Goal: Obtain resource: Download file/media

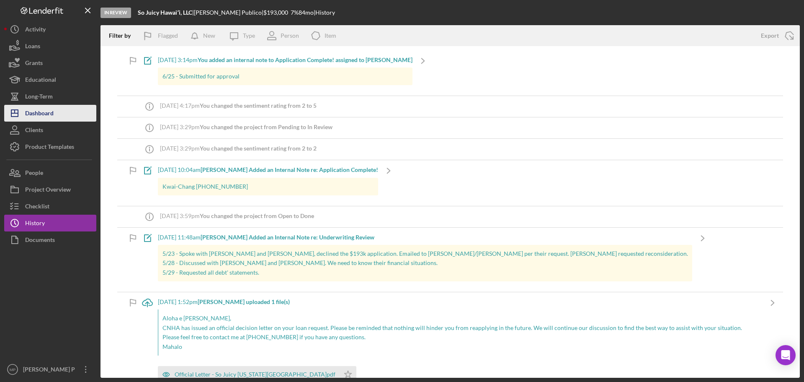
click at [52, 114] on div "Dashboard" at bounding box center [39, 114] width 28 height 19
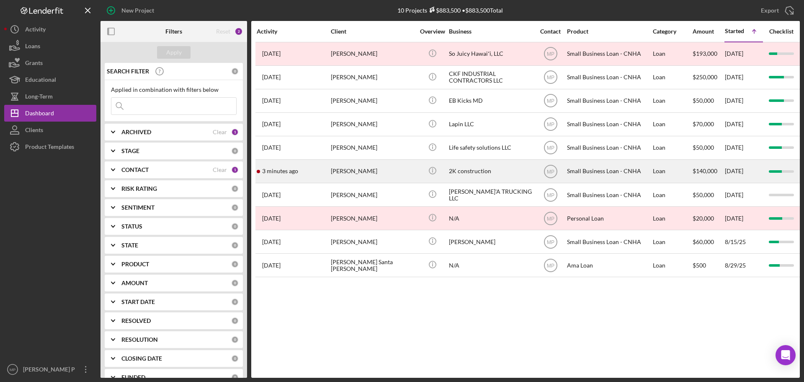
click at [458, 168] on div "2K construction" at bounding box center [491, 171] width 84 height 22
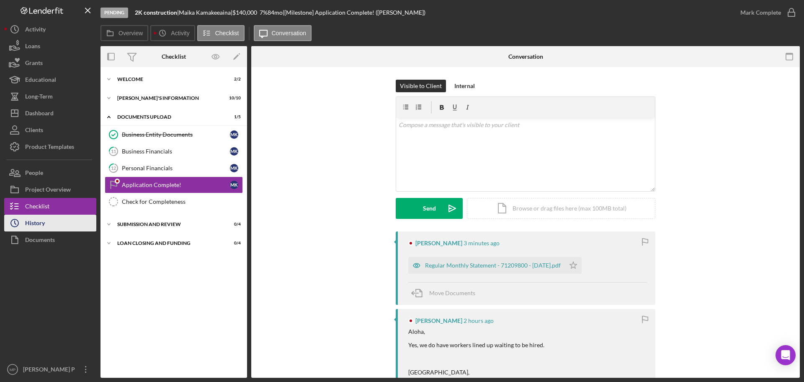
click at [40, 223] on div "History" at bounding box center [35, 223] width 20 height 19
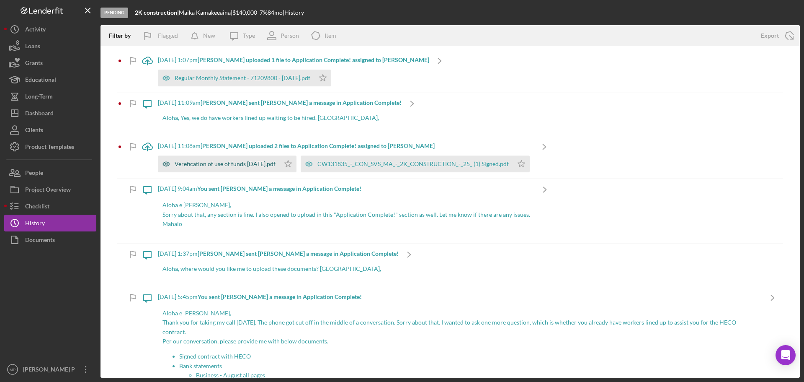
click at [244, 165] on div "Verefication of use of funds [DATE].pdf" at bounding box center [225, 163] width 101 height 7
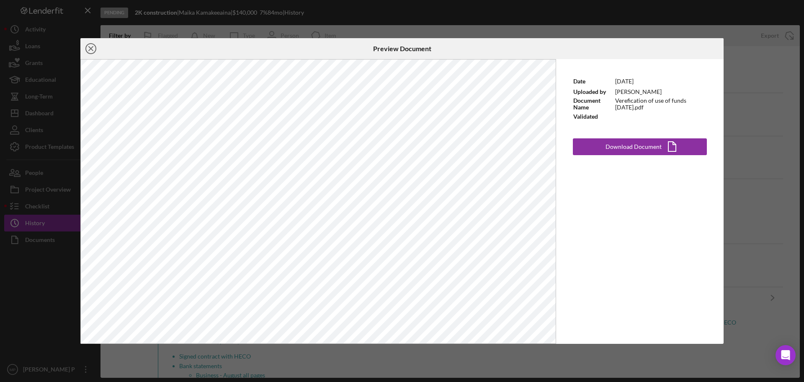
click at [94, 49] on icon "Icon/Close" at bounding box center [90, 48] width 21 height 21
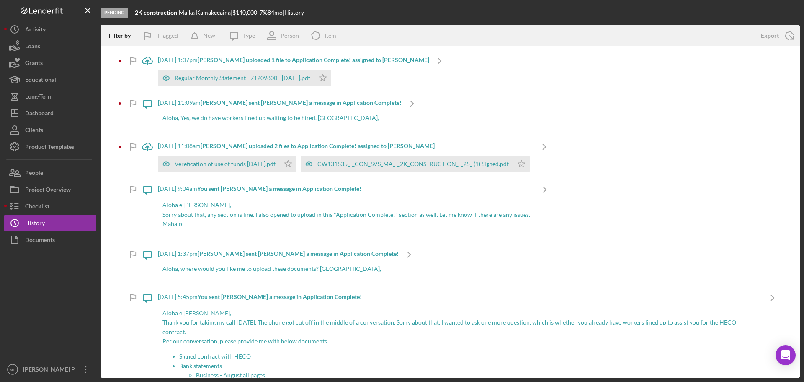
click at [164, 149] on div "[DATE] 11:08am [PERSON_NAME] uploaded 2 files to Application Complete! assigned…" at bounding box center [346, 145] width 376 height 7
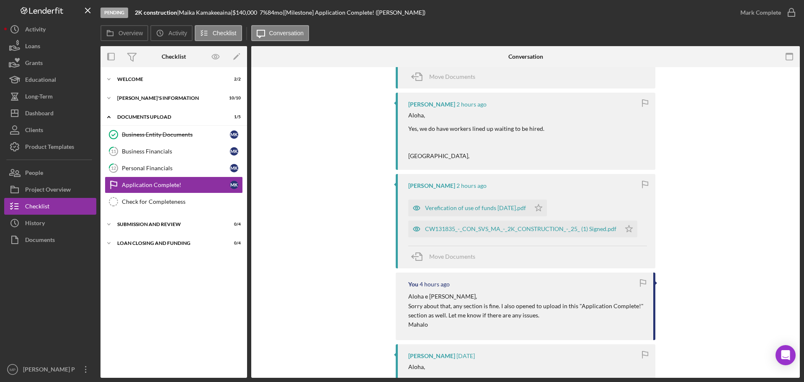
scroll to position [209, 0]
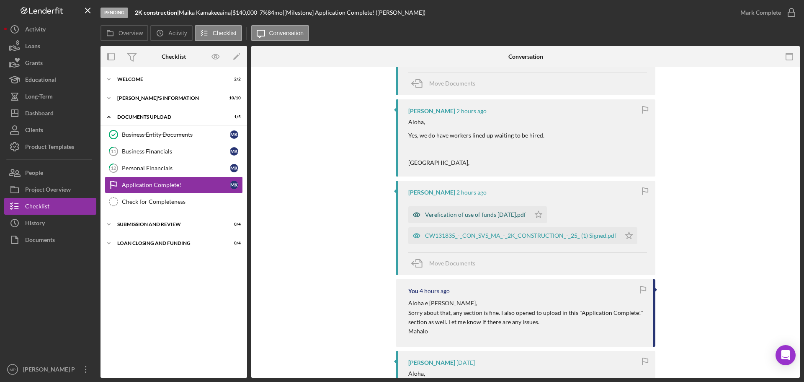
click at [497, 215] on div "Verefication of use of funds [DATE].pdf" at bounding box center [475, 214] width 101 height 7
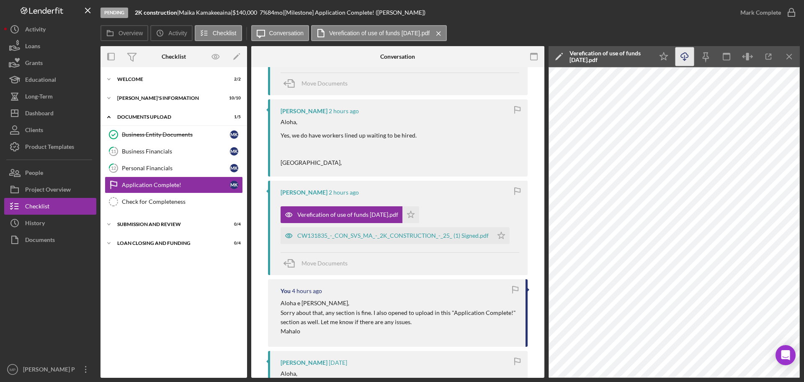
click at [682, 56] on icon "Icon/Download" at bounding box center [685, 56] width 19 height 19
click at [789, 52] on icon "Icon/Menu Close" at bounding box center [789, 56] width 19 height 19
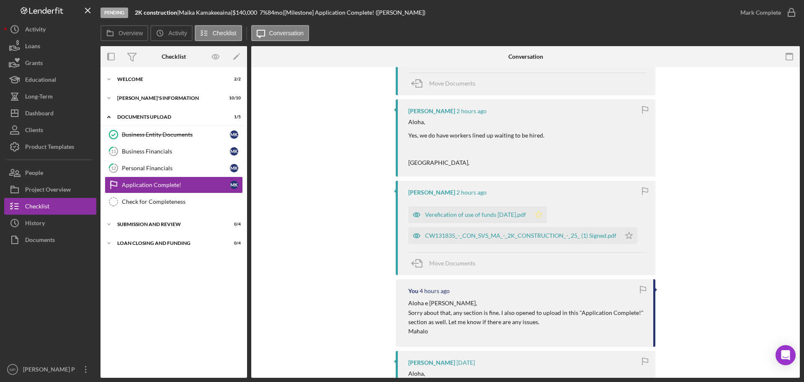
click at [537, 213] on polygon "button" at bounding box center [538, 214] width 7 height 7
click at [534, 236] on div "CW131835_-_CON_SVS_MA_-_2K_CONSTRUCTION_-_25_ (1) Signed.pdf" at bounding box center [520, 235] width 191 height 7
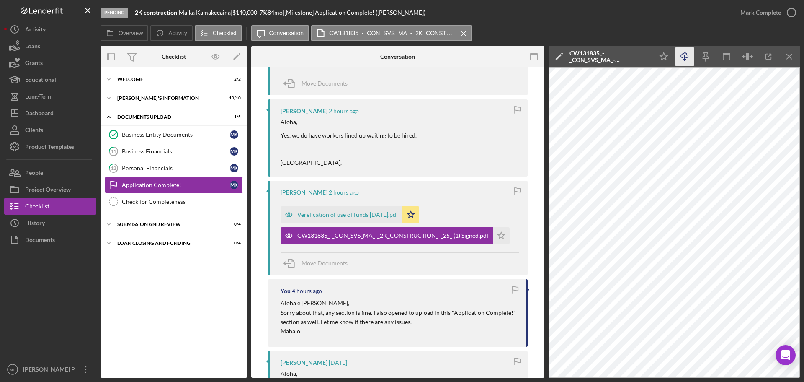
click at [686, 54] on icon "Icon/Download" at bounding box center [685, 56] width 19 height 19
click at [495, 236] on icon "Icon/Star" at bounding box center [501, 235] width 17 height 17
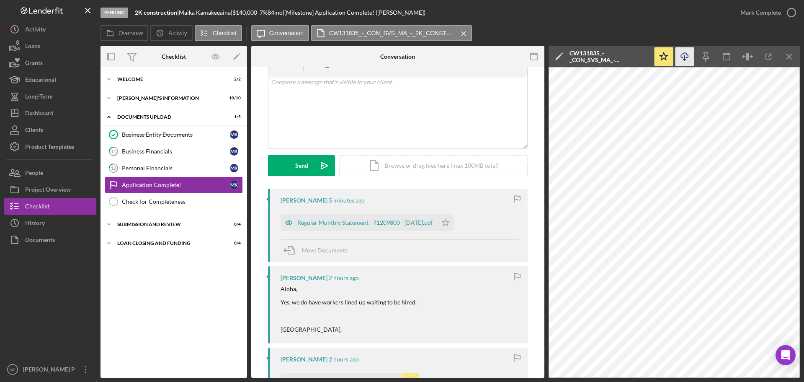
scroll to position [42, 0]
click at [786, 58] on icon "Icon/Menu Close" at bounding box center [789, 56] width 19 height 19
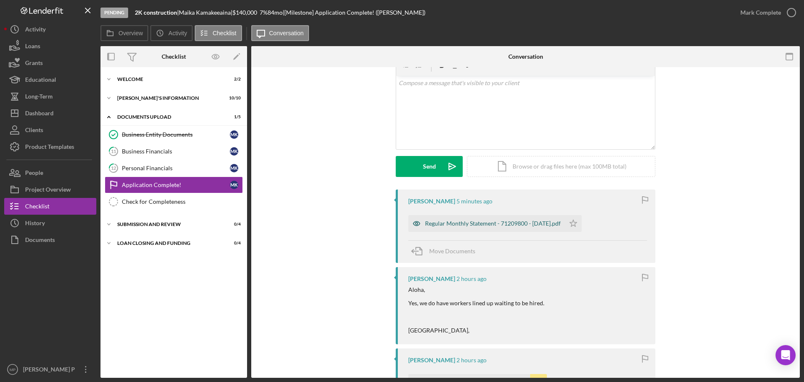
click at [522, 223] on div "Regular Monthly Statement - 71209800 - [DATE].pdf" at bounding box center [493, 223] width 136 height 7
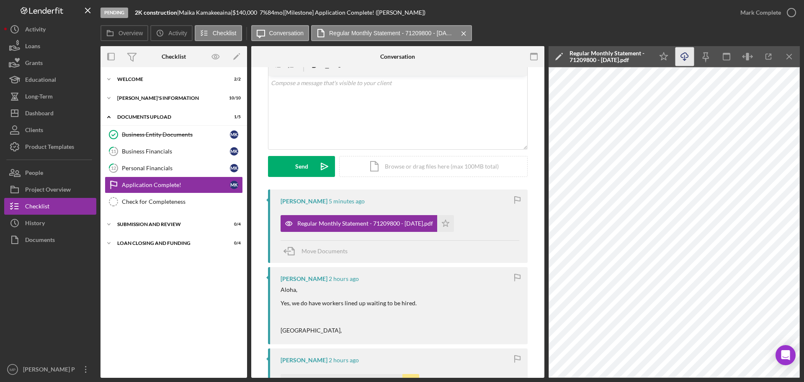
click at [687, 58] on icon "Icon/Download" at bounding box center [685, 56] width 19 height 19
click at [454, 223] on icon "Icon/Star" at bounding box center [445, 223] width 17 height 17
click at [795, 56] on icon "Icon/Menu Close" at bounding box center [789, 56] width 19 height 19
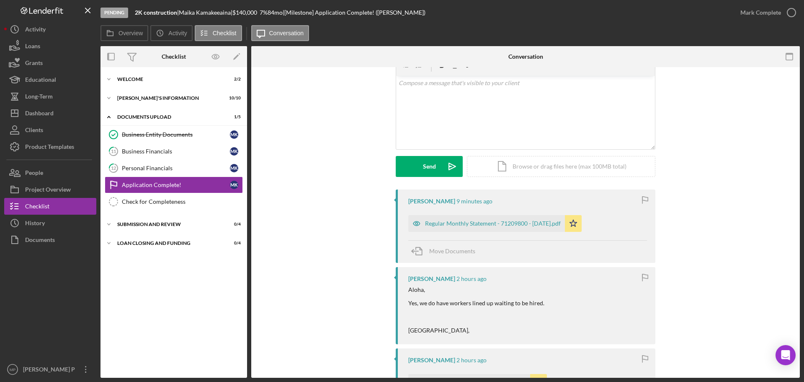
click at [323, 143] on div "Visible to Client Internal v Color teal Color pink Remove color Add row above A…" at bounding box center [526, 114] width 524 height 152
click at [152, 101] on div "Icon/Expander [PERSON_NAME]'S INFORMATION 10 / 10" at bounding box center [174, 98] width 147 height 17
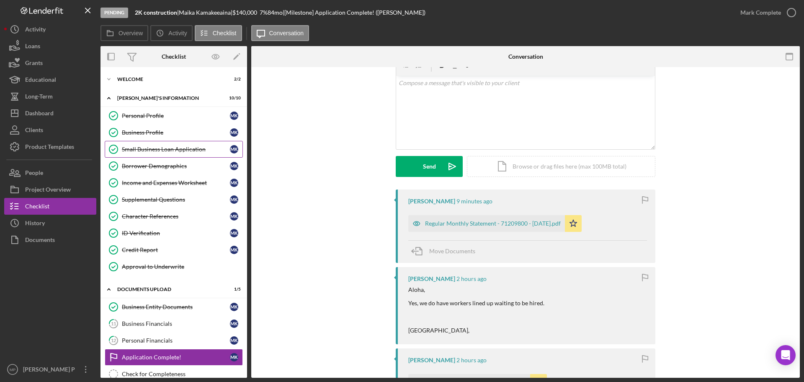
click at [164, 150] on div "Small Business Loan Application" at bounding box center [176, 149] width 108 height 7
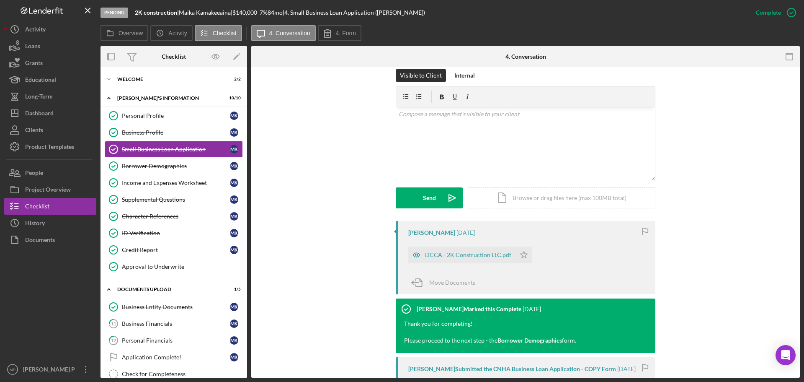
scroll to position [168, 0]
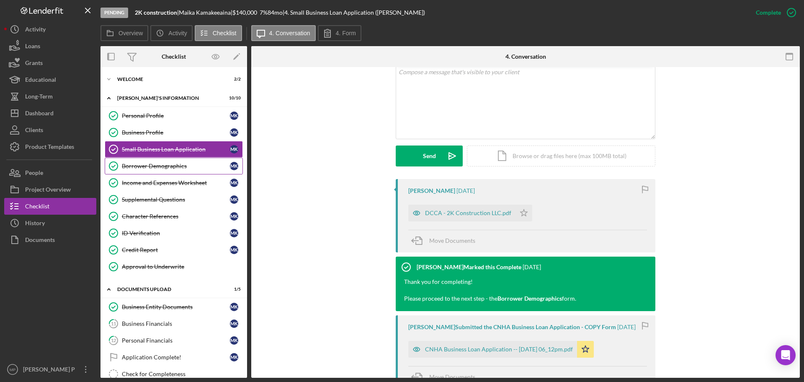
click at [165, 165] on div "Borrower Demographics" at bounding box center [176, 166] width 108 height 7
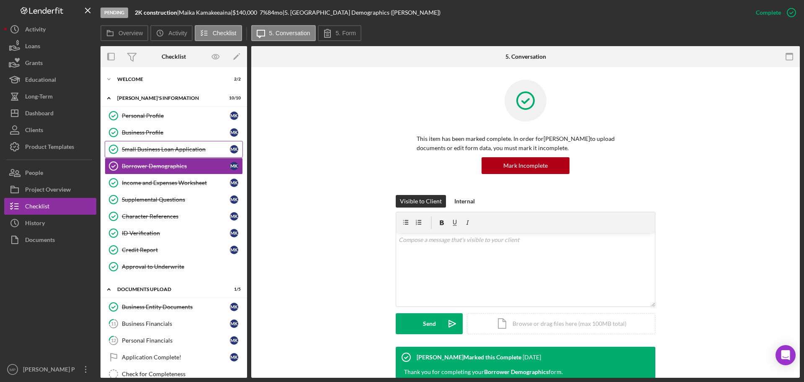
click at [168, 147] on div "Small Business Loan Application" at bounding box center [176, 149] width 108 height 7
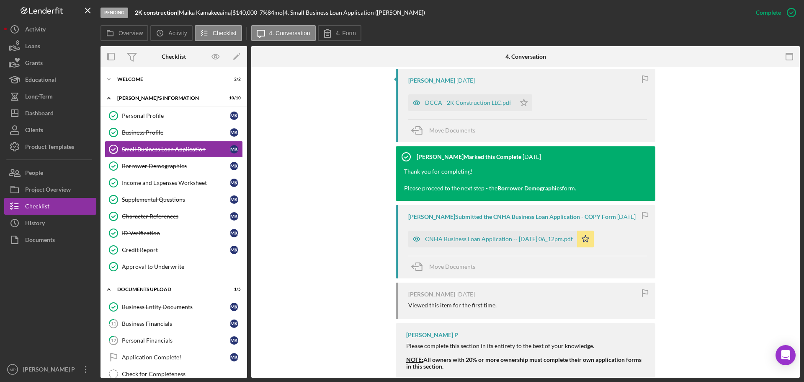
scroll to position [293, 0]
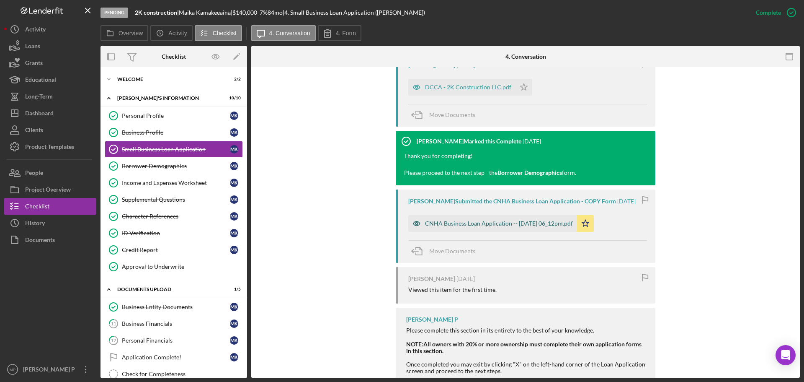
click at [515, 227] on div "CNHA Business Loan Application -- [DATE] 06_12pm.pdf" at bounding box center [499, 223] width 148 height 7
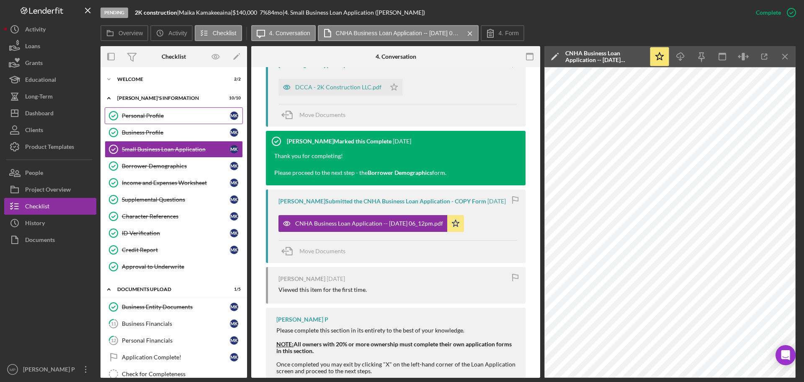
click at [150, 116] on div "Personal Profile" at bounding box center [176, 115] width 108 height 7
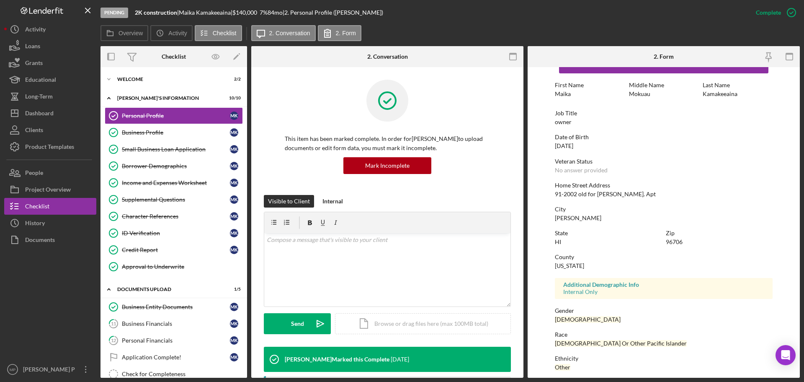
scroll to position [80, 0]
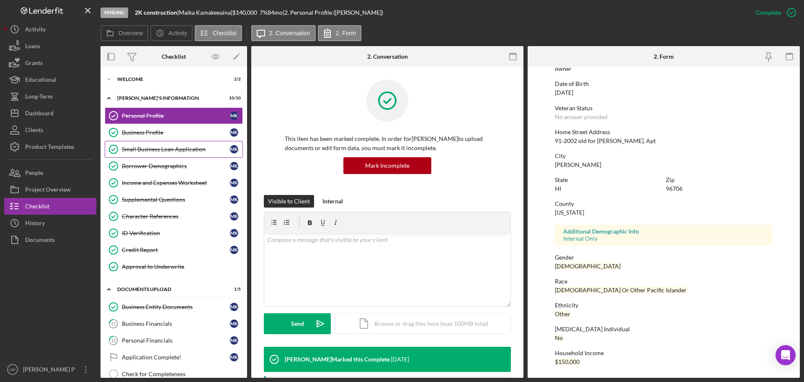
click at [153, 152] on div "Small Business Loan Application" at bounding box center [176, 149] width 108 height 7
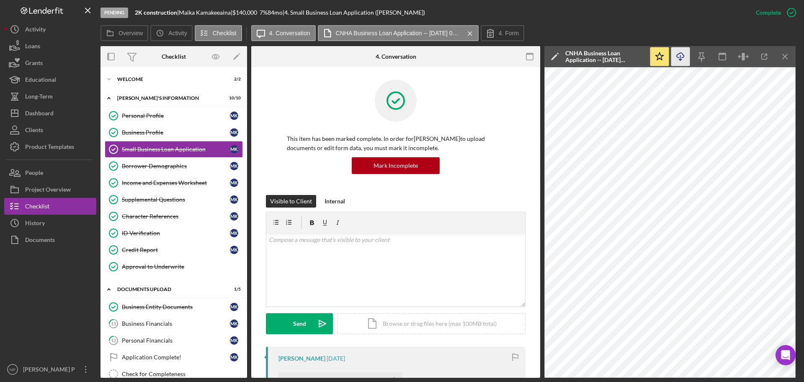
click at [679, 57] on icon "Icon/Download" at bounding box center [680, 56] width 19 height 19
click at [162, 165] on div "Borrower Demographics" at bounding box center [176, 166] width 108 height 7
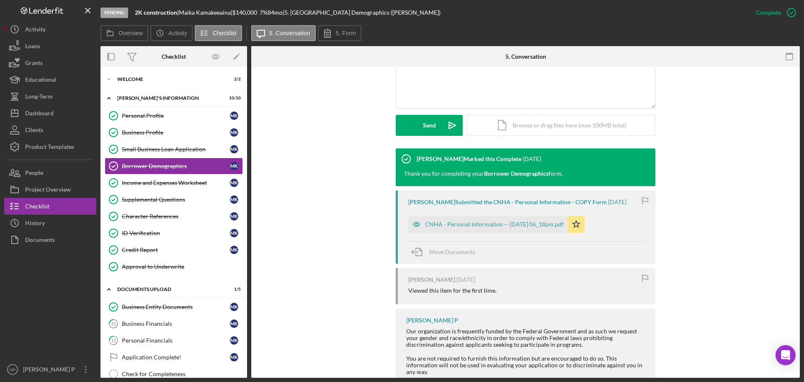
scroll to position [209, 0]
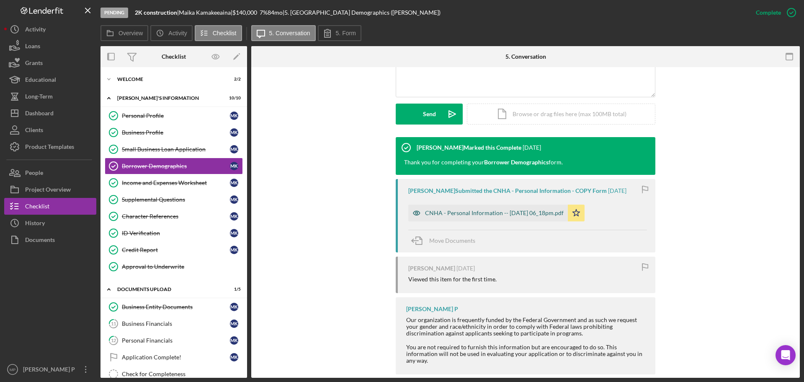
click at [463, 216] on div "CNHA - Personal Information -- [DATE] 06_18pm.pdf" at bounding box center [494, 212] width 139 height 7
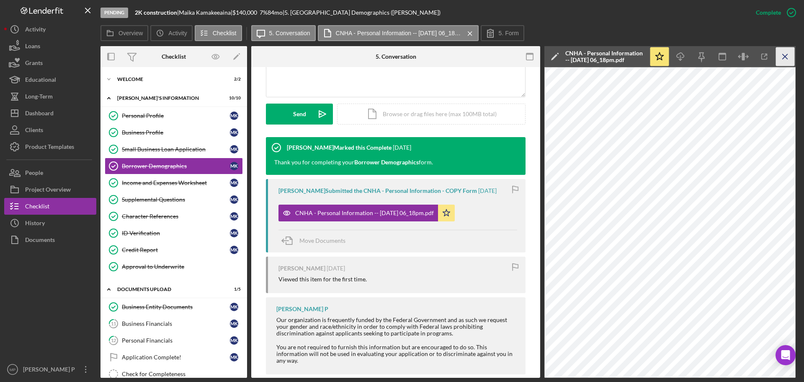
click at [784, 58] on icon "Icon/Menu Close" at bounding box center [785, 56] width 19 height 19
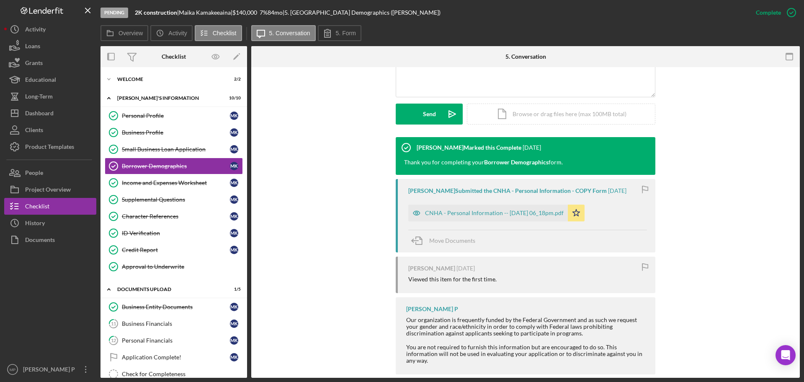
click at [39, 293] on div at bounding box center [50, 304] width 92 height 113
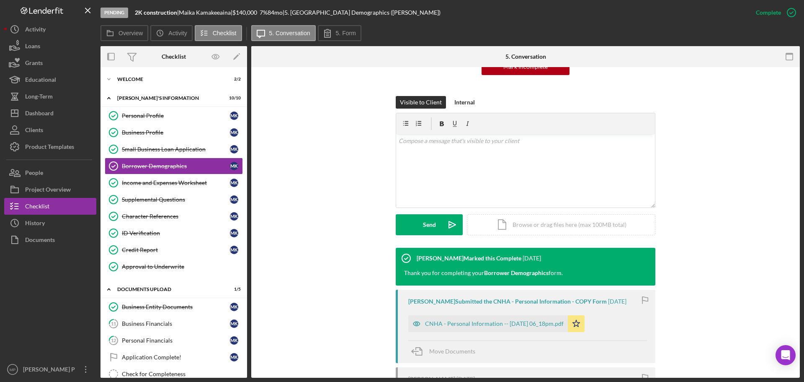
scroll to position [97, 0]
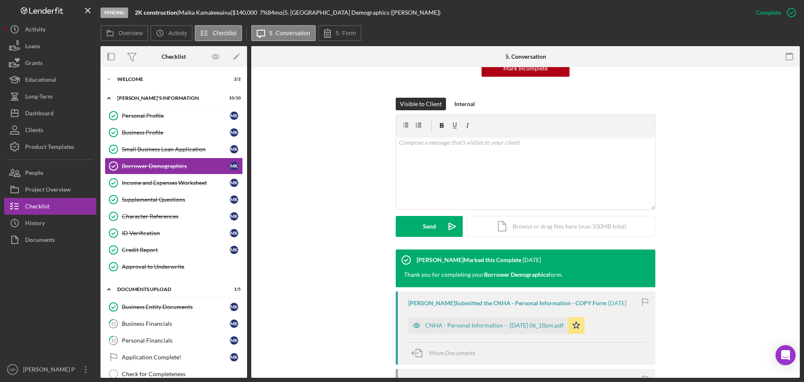
click at [38, 308] on div at bounding box center [50, 304] width 92 height 113
